Goal: Task Accomplishment & Management: Manage account settings

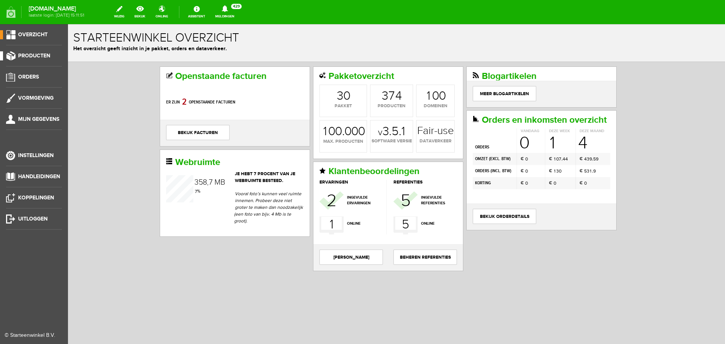
click at [29, 54] on span "Producten" at bounding box center [34, 56] width 32 height 6
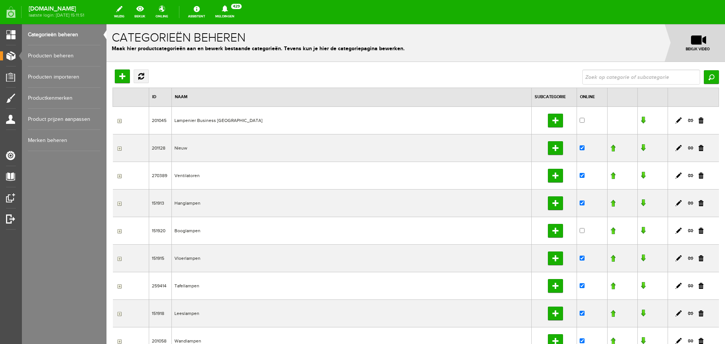
click at [53, 55] on link "Producten beheren" at bounding box center [64, 55] width 73 height 21
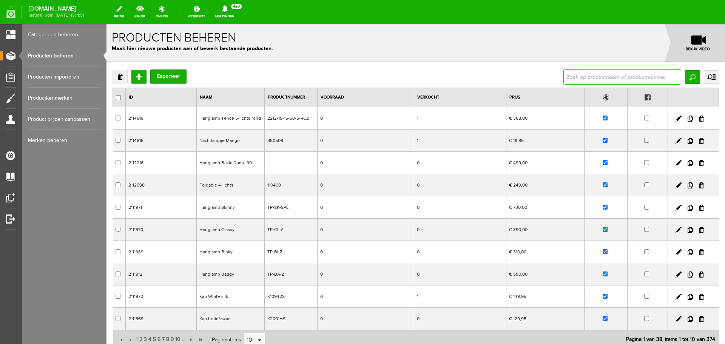
click at [580, 76] on input "text" at bounding box center [623, 77] width 118 height 15
type input "think"
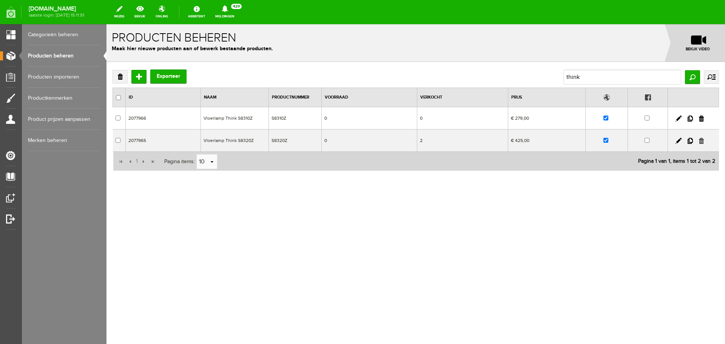
click at [702, 140] on link at bounding box center [701, 141] width 5 height 6
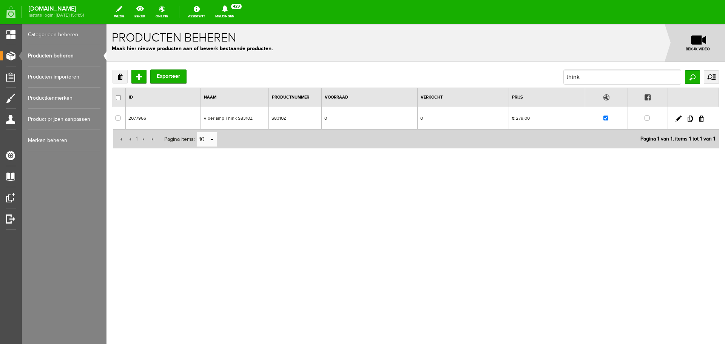
click at [61, 57] on link "Producten beheren" at bounding box center [64, 55] width 73 height 21
